Goal: Communication & Community: Answer question/provide support

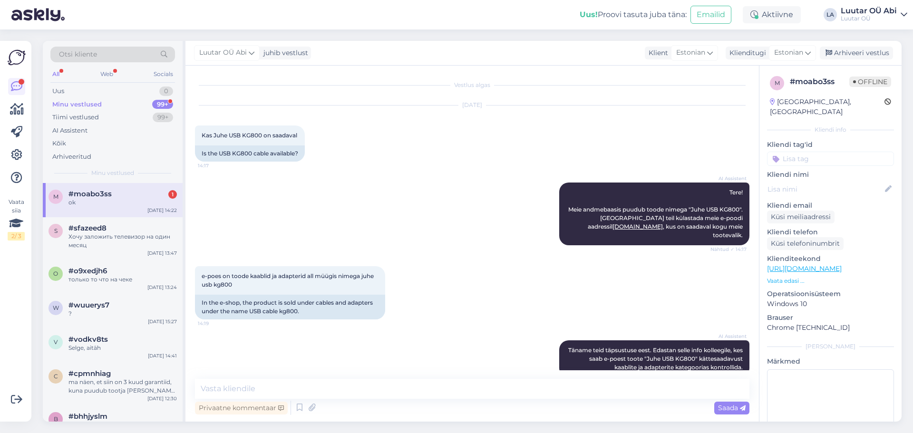
scroll to position [230, 0]
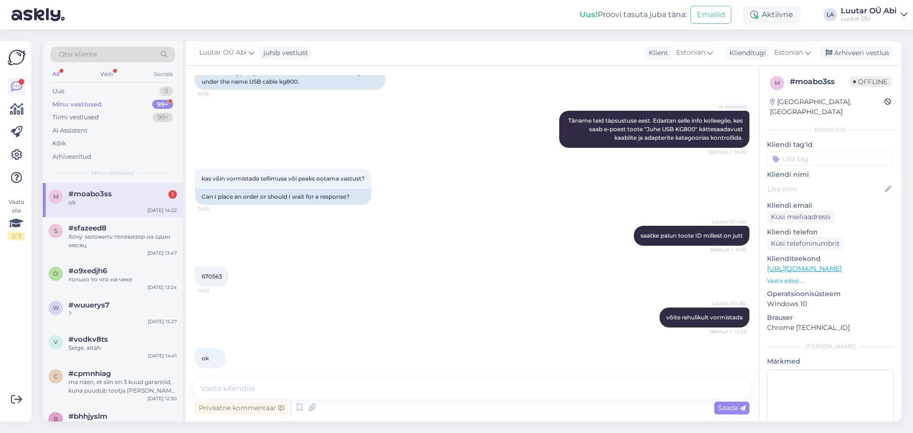
click at [143, 189] on div "m #moabo3ss 1 ok [DATE] 14:22" at bounding box center [113, 200] width 140 height 34
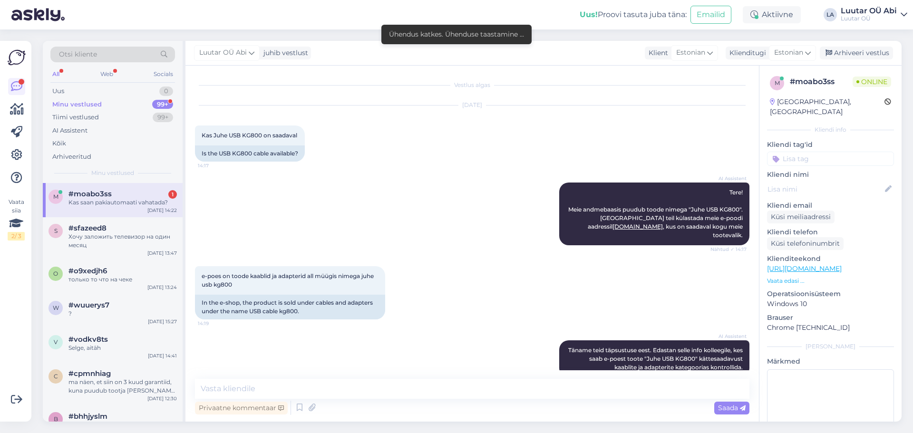
scroll to position [270, 0]
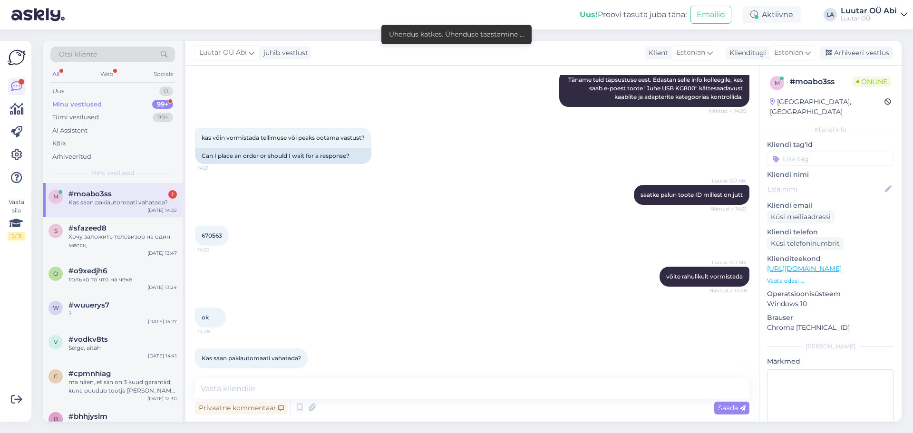
click at [154, 196] on div "#moabo3ss 1" at bounding box center [122, 194] width 108 height 9
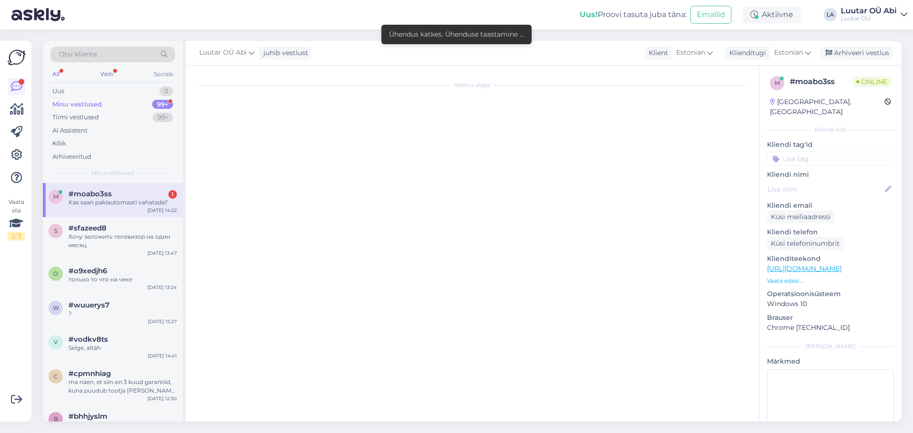
scroll to position [0, 0]
click at [283, 219] on div "Vestlus algas" at bounding box center [476, 246] width 563 height 342
click at [358, 217] on div "Vestlus algas" at bounding box center [476, 246] width 563 height 342
click at [74, 200] on div "Kas saan pakiautomaati vahatada?" at bounding box center [122, 202] width 108 height 9
drag, startPoint x: 161, startPoint y: 206, endPoint x: 157, endPoint y: 194, distance: 12.8
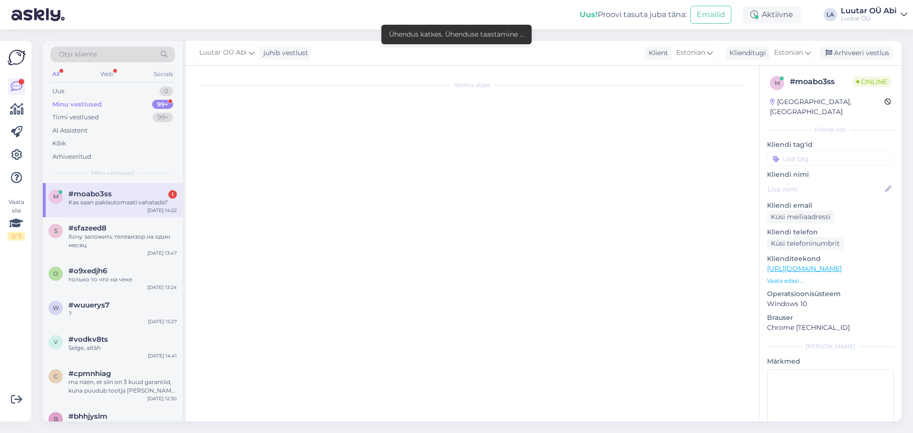
click at [159, 199] on div "Kas saan pakiautomaati vahatada?" at bounding box center [122, 202] width 108 height 9
click at [157, 193] on div "#moabo3ss 1" at bounding box center [122, 194] width 108 height 9
click at [114, 104] on div "Minu vestlused 99+" at bounding box center [112, 104] width 125 height 13
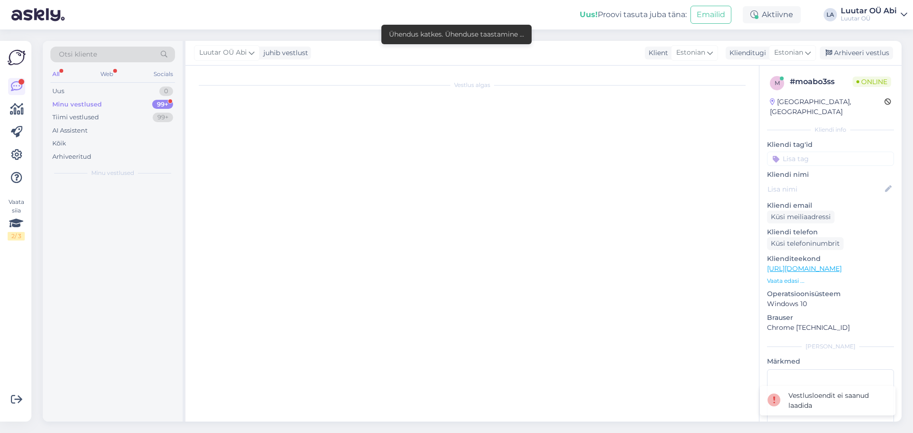
click at [108, 102] on div "Minu vestlused 99+" at bounding box center [112, 104] width 125 height 13
click at [55, 66] on div "Otsi kliente" at bounding box center [112, 57] width 125 height 21
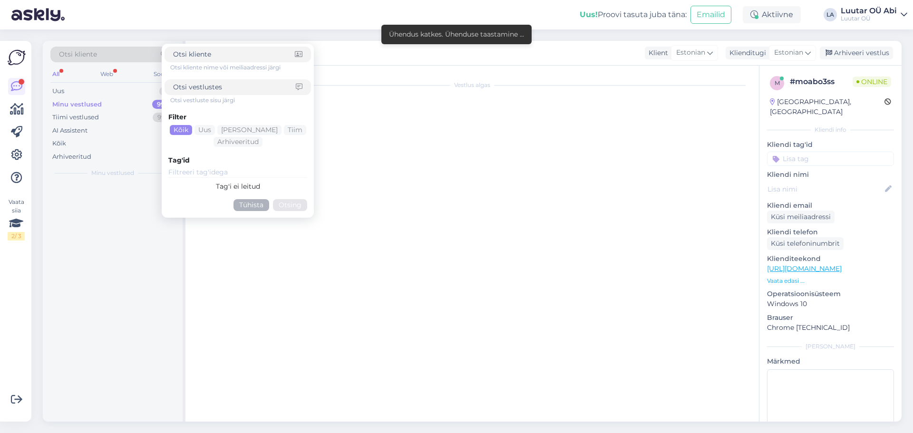
click at [94, 237] on div at bounding box center [113, 302] width 140 height 239
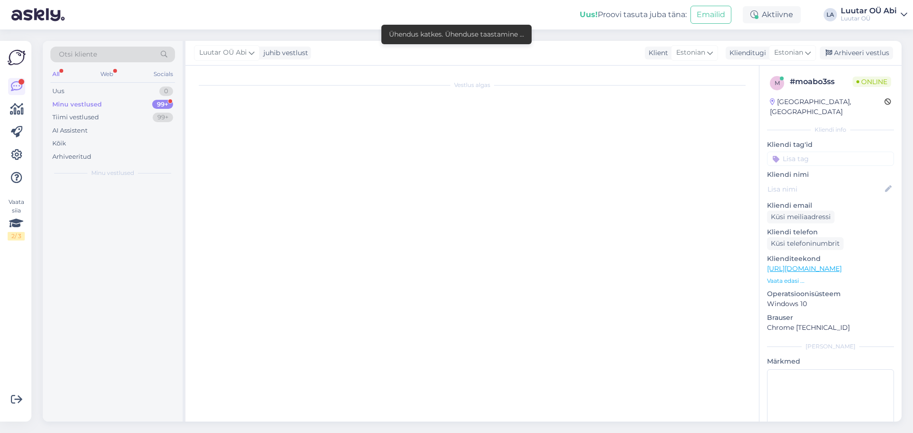
click at [113, 103] on div "Minu vestlused 99+" at bounding box center [112, 104] width 125 height 13
click at [72, 105] on div "Minu vestlused" at bounding box center [76, 105] width 49 height 10
click at [88, 116] on div "Tiimi vestlused" at bounding box center [75, 118] width 47 height 10
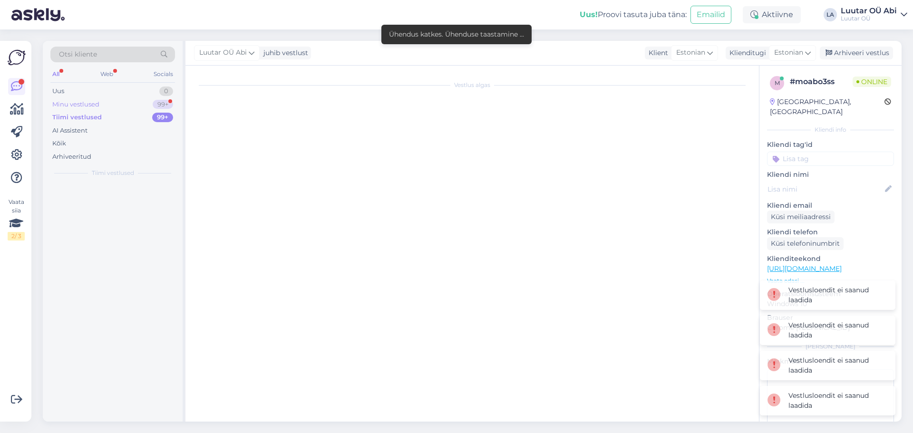
click at [77, 110] on div "Minu vestlused 99+" at bounding box center [112, 104] width 125 height 13
click at [161, 103] on div "99+" at bounding box center [162, 105] width 21 height 10
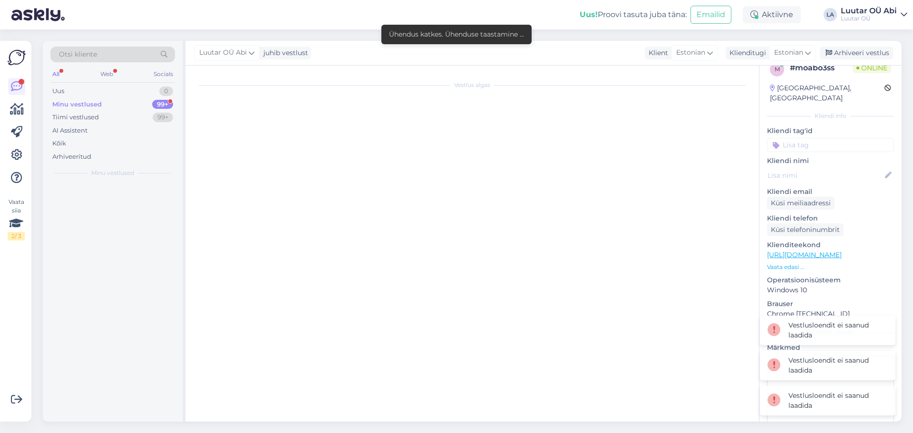
scroll to position [38, 0]
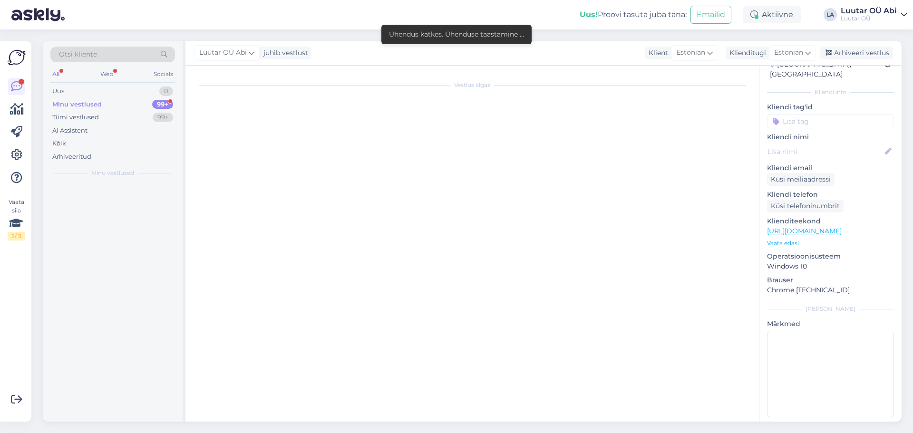
click at [167, 105] on div "99+" at bounding box center [162, 105] width 21 height 10
click at [113, 98] on div "Minu vestlused 99+" at bounding box center [112, 104] width 125 height 13
click at [110, 101] on div "Minu vestlused 99+" at bounding box center [112, 104] width 125 height 13
click at [57, 71] on div "All" at bounding box center [55, 74] width 11 height 12
click at [106, 76] on div "Web" at bounding box center [106, 74] width 17 height 12
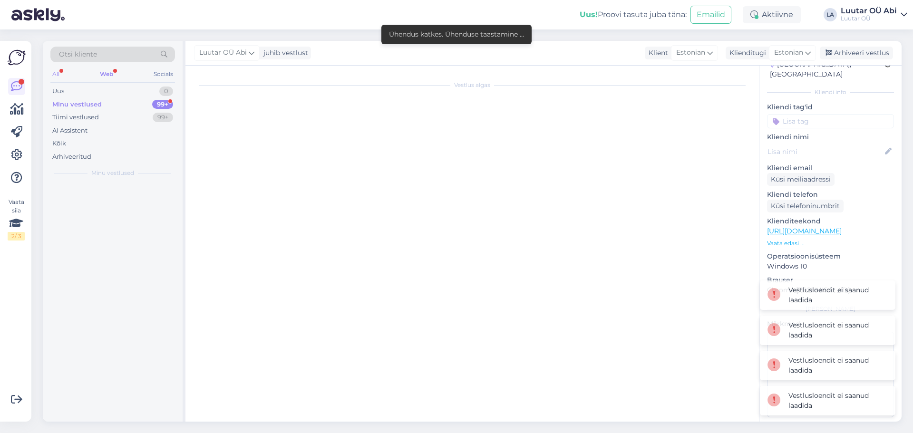
click at [59, 71] on div "All" at bounding box center [55, 74] width 11 height 12
click at [17, 156] on icon at bounding box center [16, 154] width 11 height 11
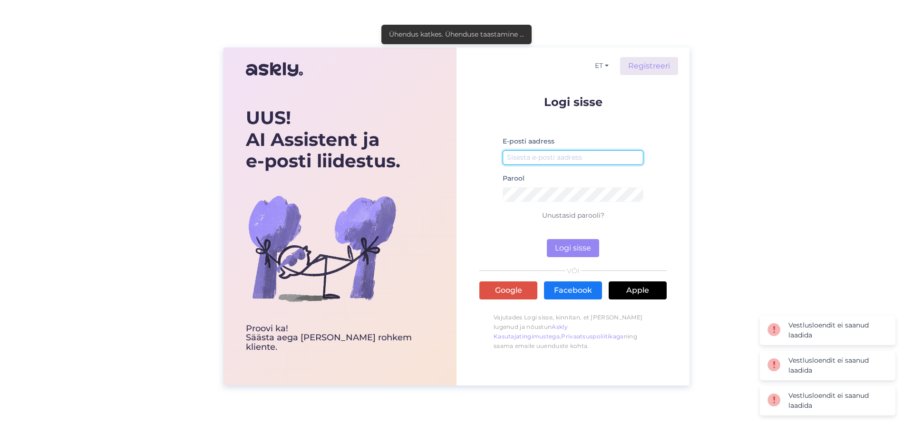
type input "[EMAIL_ADDRESS][DOMAIN_NAME]"
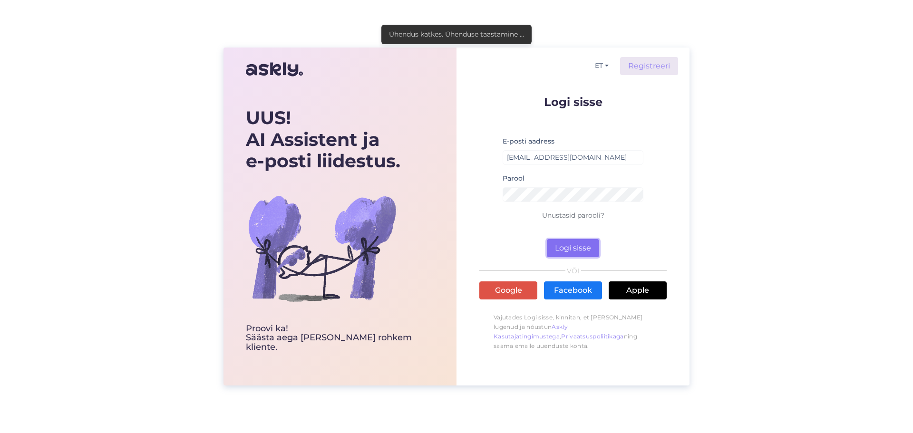
click at [573, 242] on button "Logi sisse" at bounding box center [573, 248] width 52 height 18
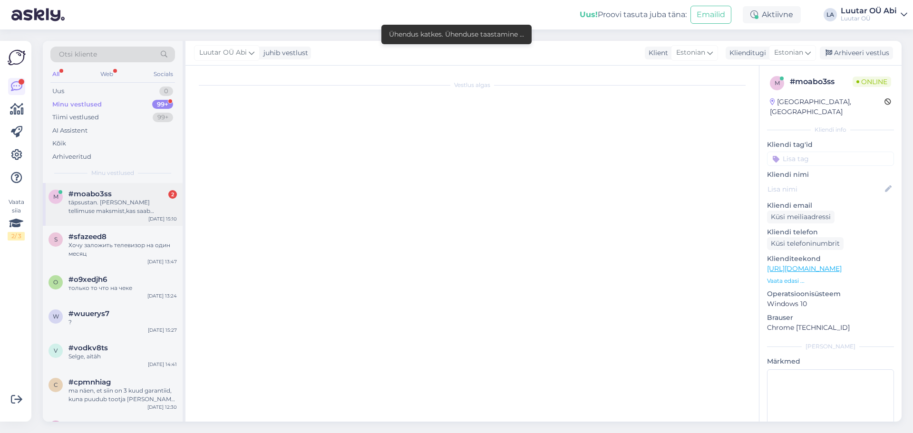
click at [140, 206] on div "täpsustan. [PERSON_NAME] tellimuse maksmist,kas saab pakiautomaadi aadressi vah…" at bounding box center [122, 206] width 108 height 17
click at [126, 198] on div "täpsustan. [PERSON_NAME] tellimuse maksmist,kas saab pakiautomaadi aadressi vah…" at bounding box center [122, 206] width 108 height 17
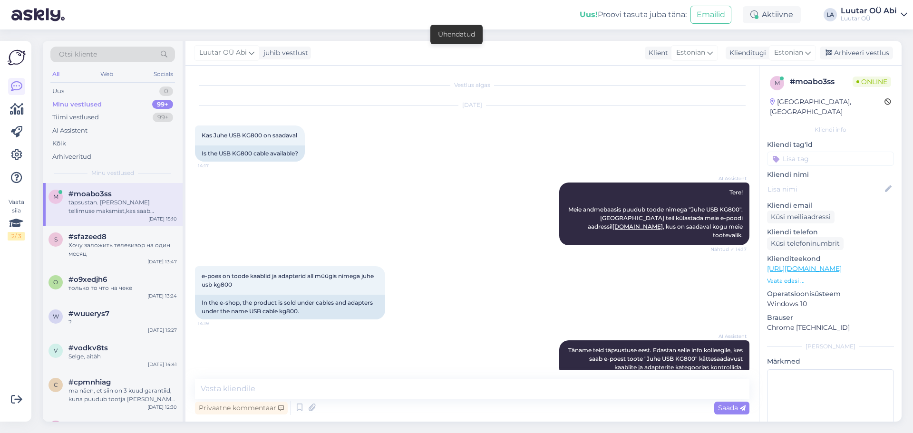
scroll to position [320, 0]
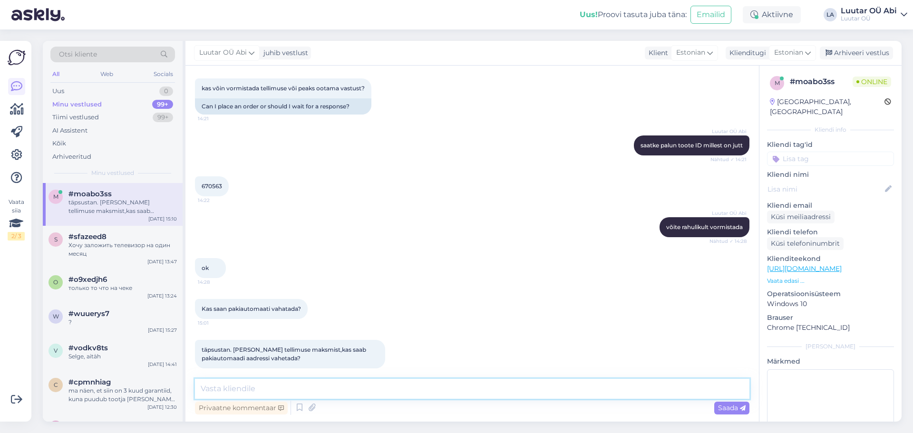
click at [357, 382] on textarea at bounding box center [472, 389] width 554 height 20
type textarea "T"
click at [397, 175] on div "670563 14:22" at bounding box center [472, 186] width 554 height 41
click at [221, 387] on textarea at bounding box center [472, 389] width 554 height 20
type textarea "ei saa"
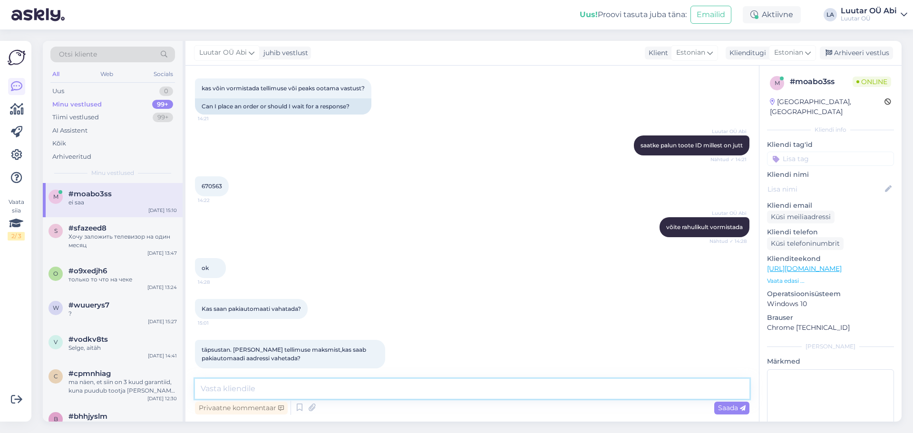
scroll to position [361, 0]
